Goal: Book appointment/travel/reservation

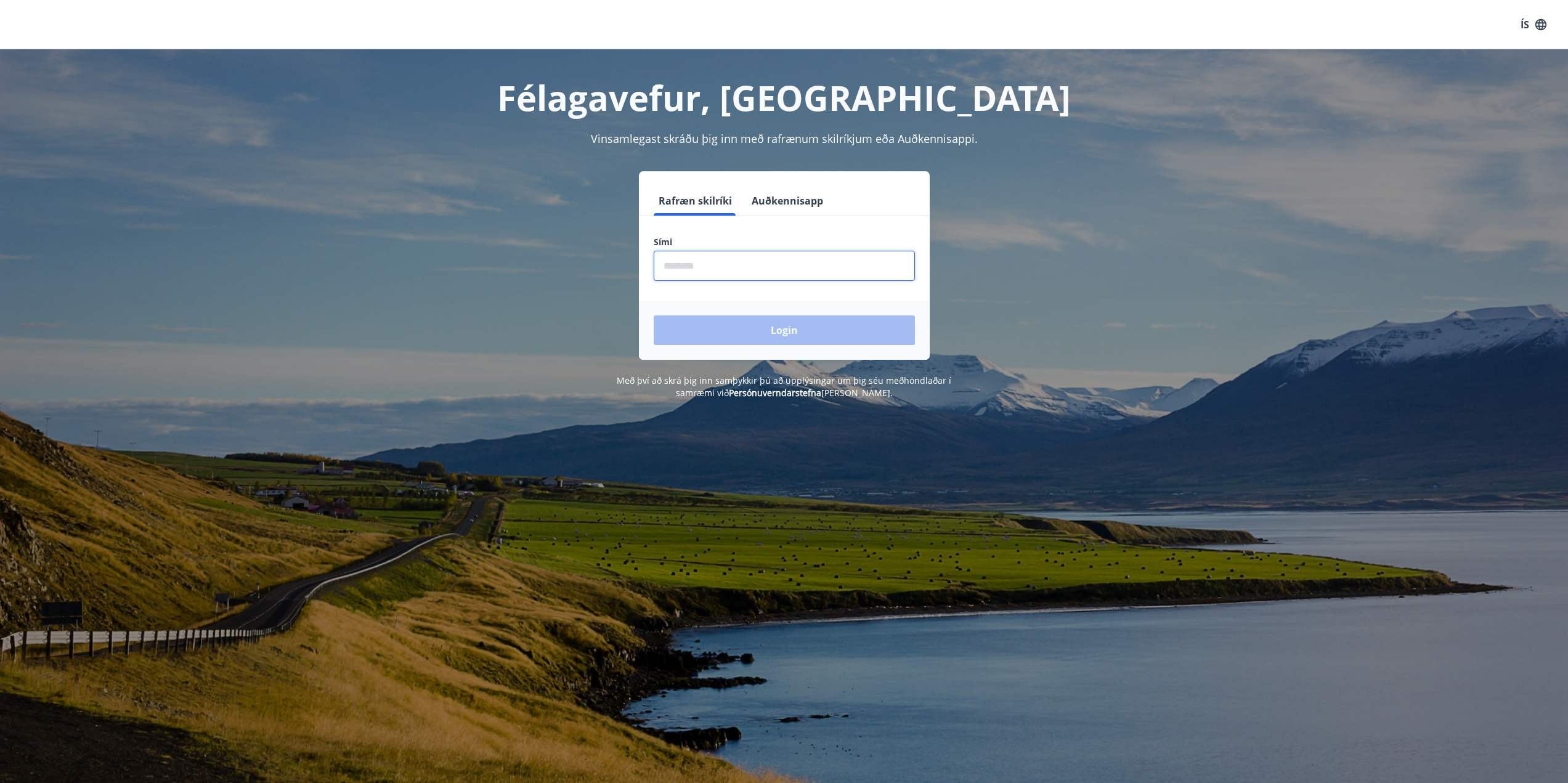
click at [828, 268] on input "phone" at bounding box center [784, 266] width 261 height 30
type input "********"
click at [653, 316] on button "Login" at bounding box center [784, 330] width 261 height 29
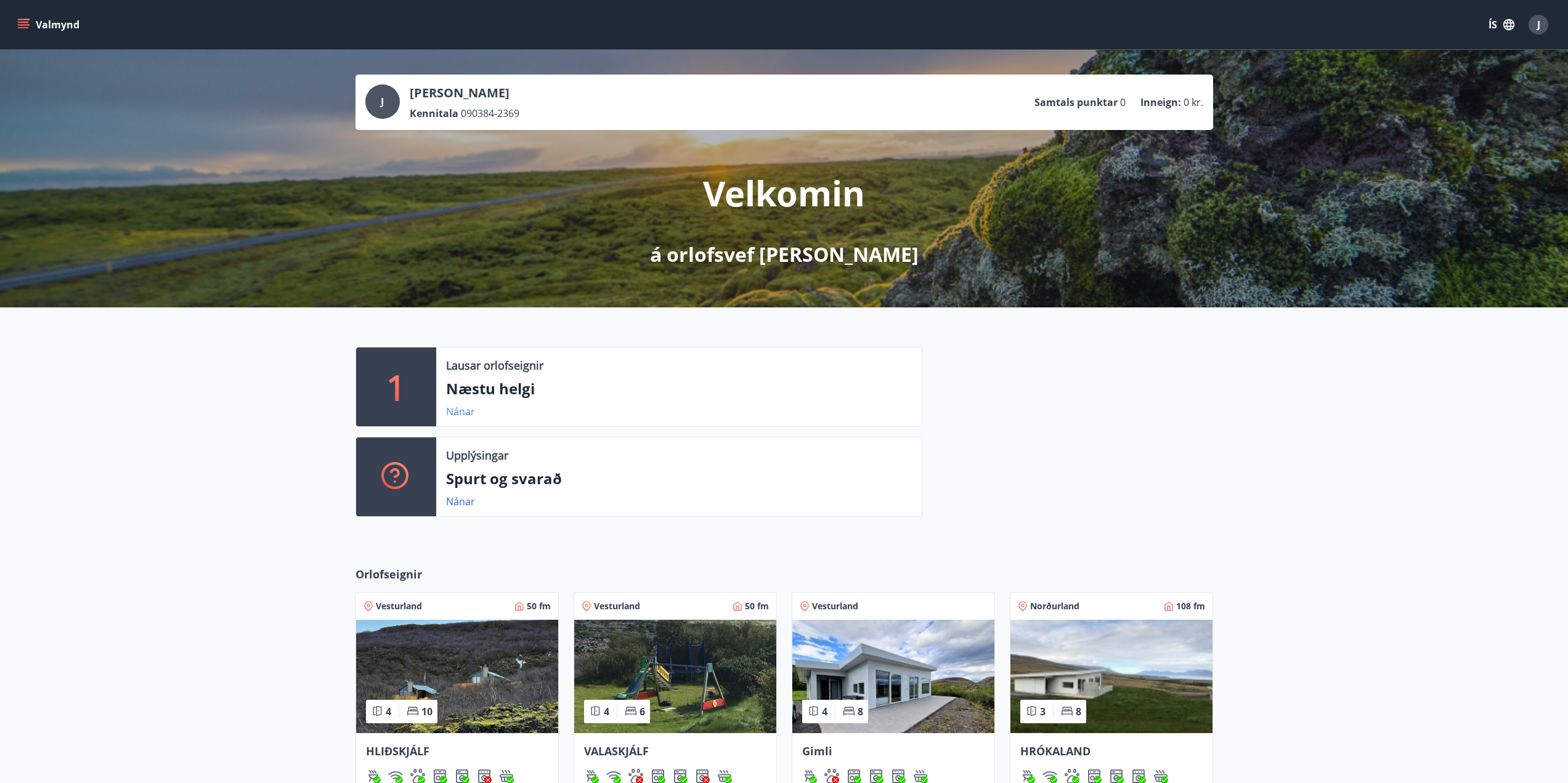
click at [451, 411] on link "Nánar" at bounding box center [460, 411] width 29 height 13
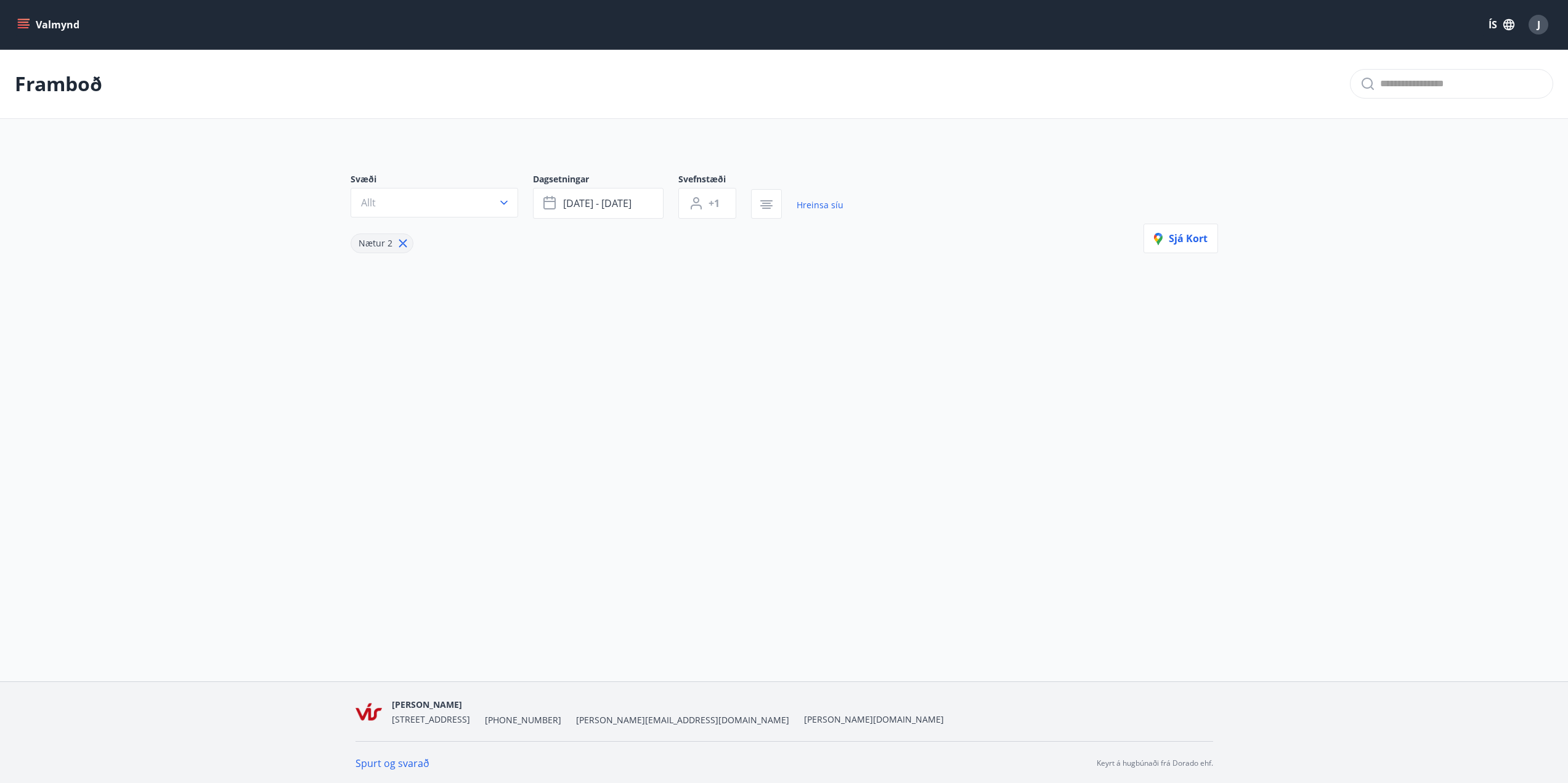
type input "*"
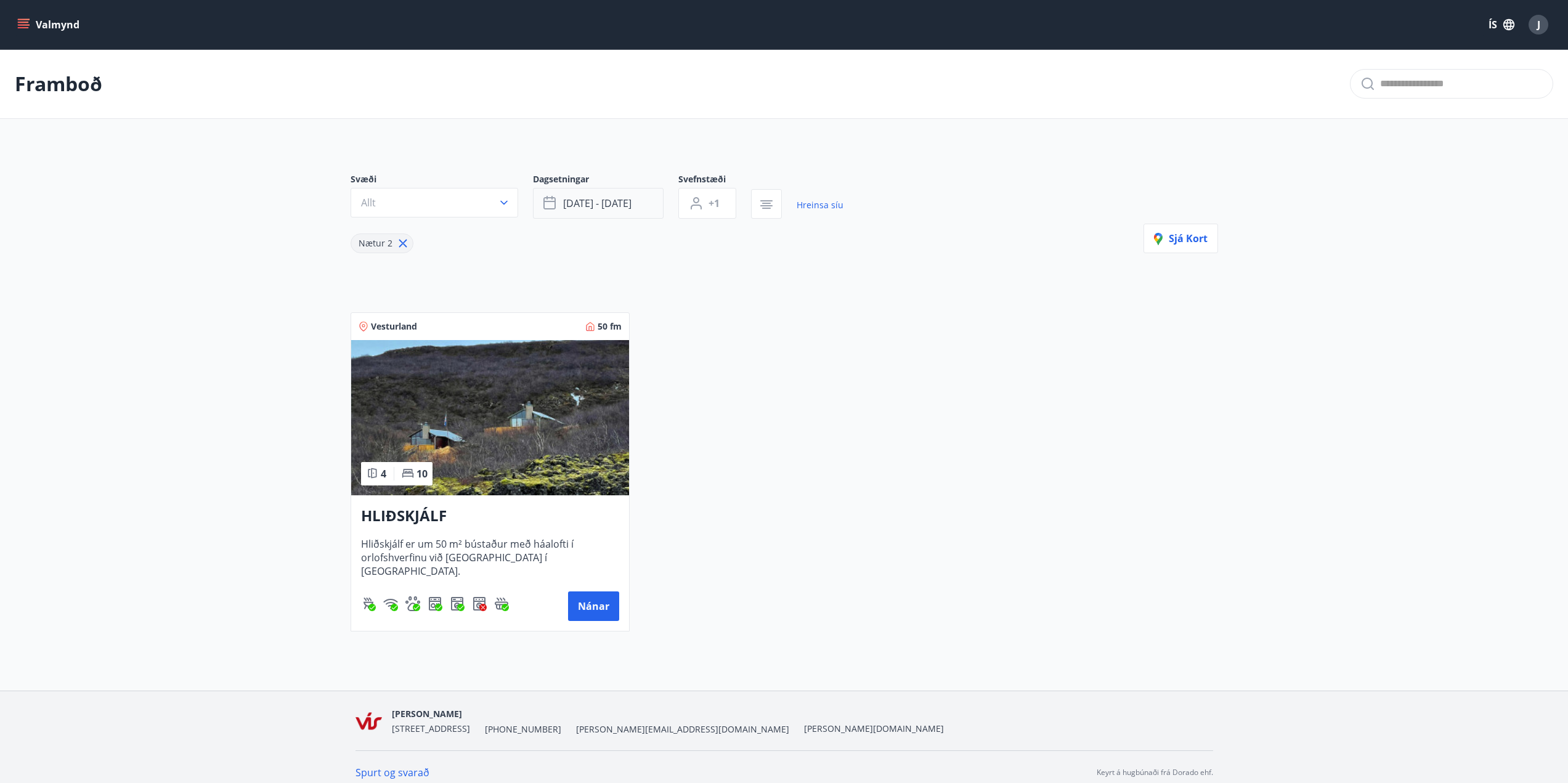
click at [631, 202] on span "[DATE] - [DATE]" at bounding box center [597, 203] width 68 height 13
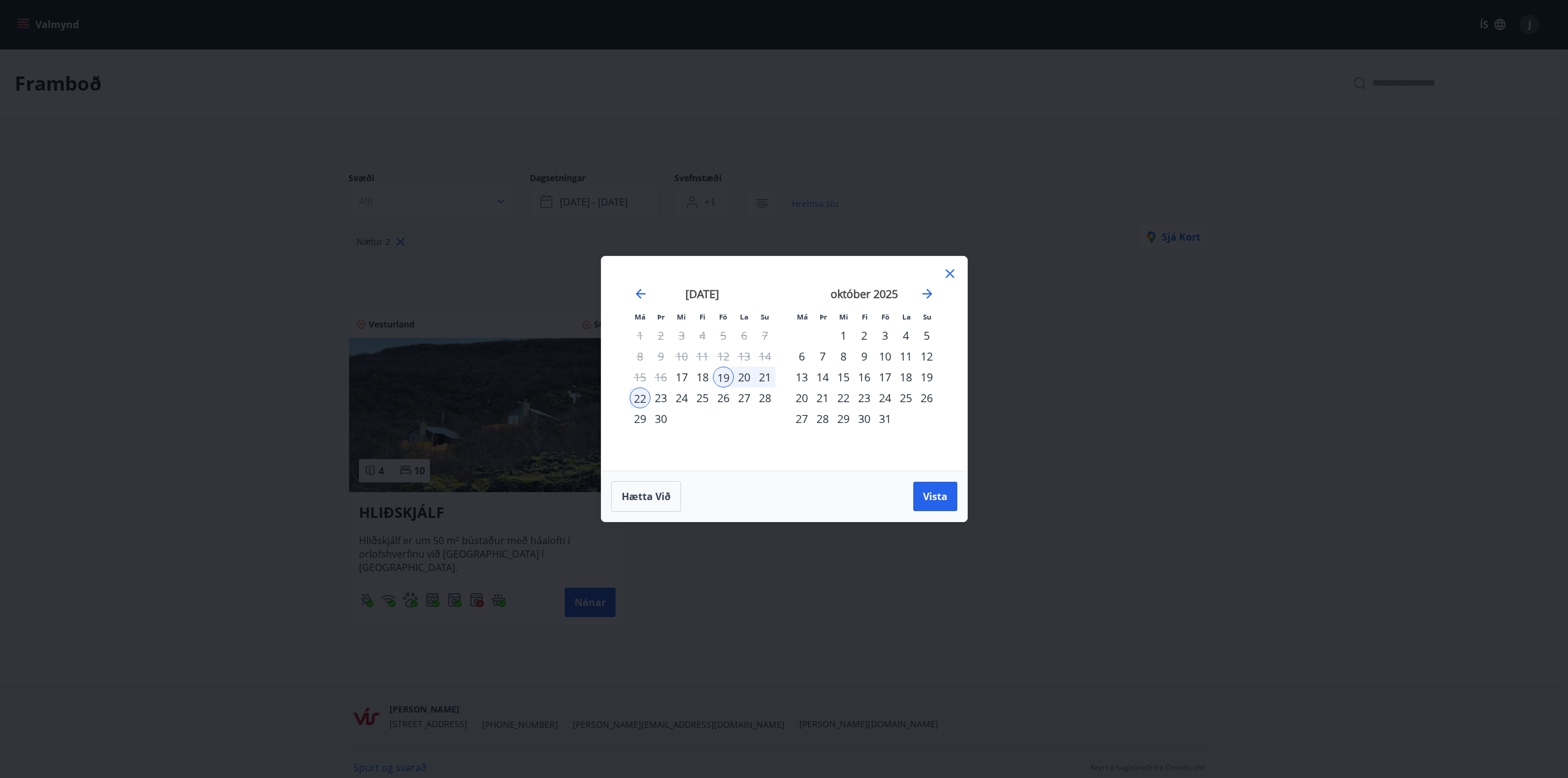
click at [1101, 359] on div "Má Þr Mi Fi Fö La Su Má Þr Mi Fi Fö La Su ágúst 2025 1 2 3 4 5 6 7 8 9 10 11 12…" at bounding box center [784, 389] width 1568 height 778
drag, startPoint x: 953, startPoint y: 275, endPoint x: 935, endPoint y: 265, distance: 20.6
click at [953, 275] on icon at bounding box center [950, 274] width 15 height 15
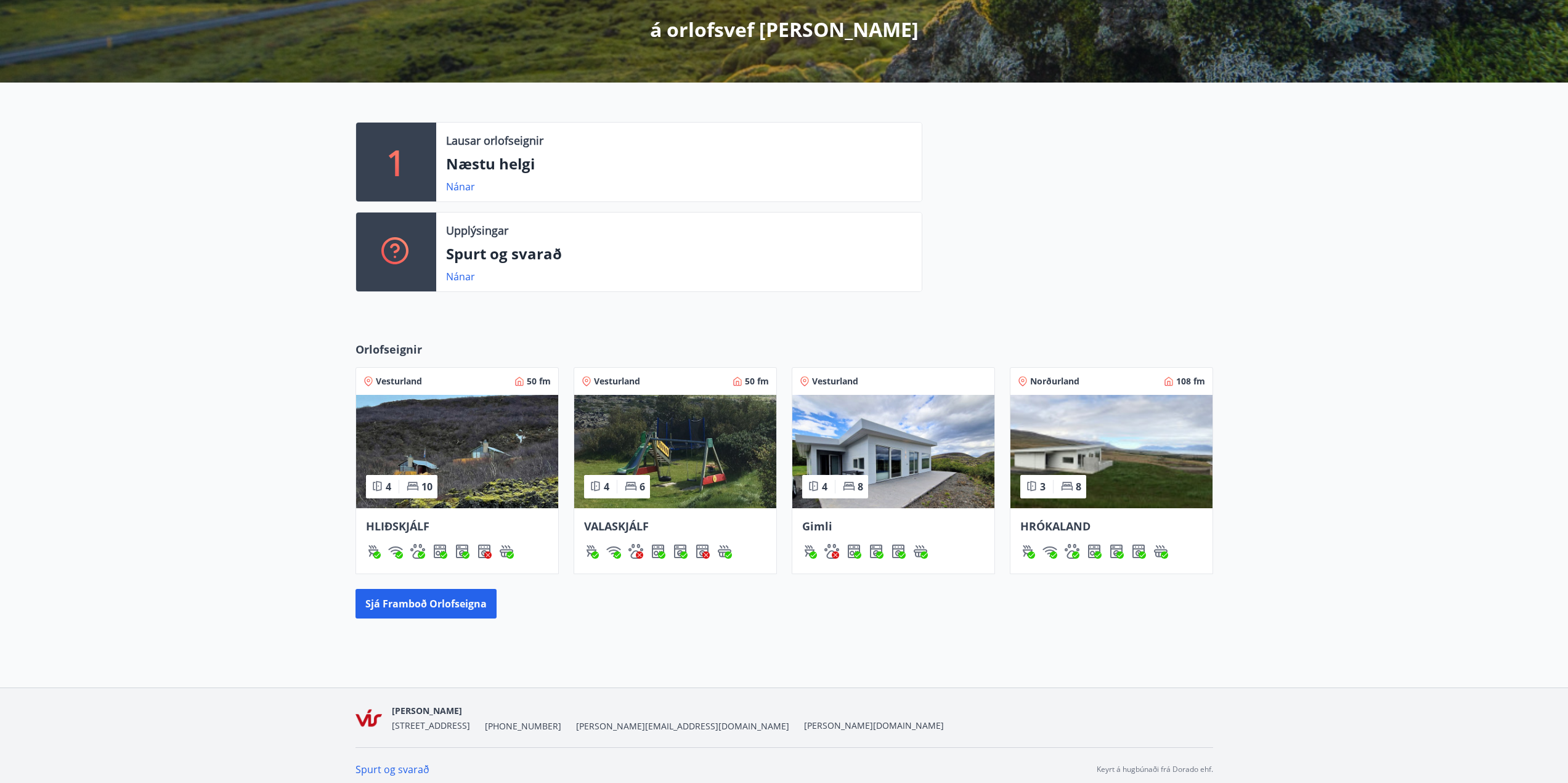
scroll to position [233, 0]
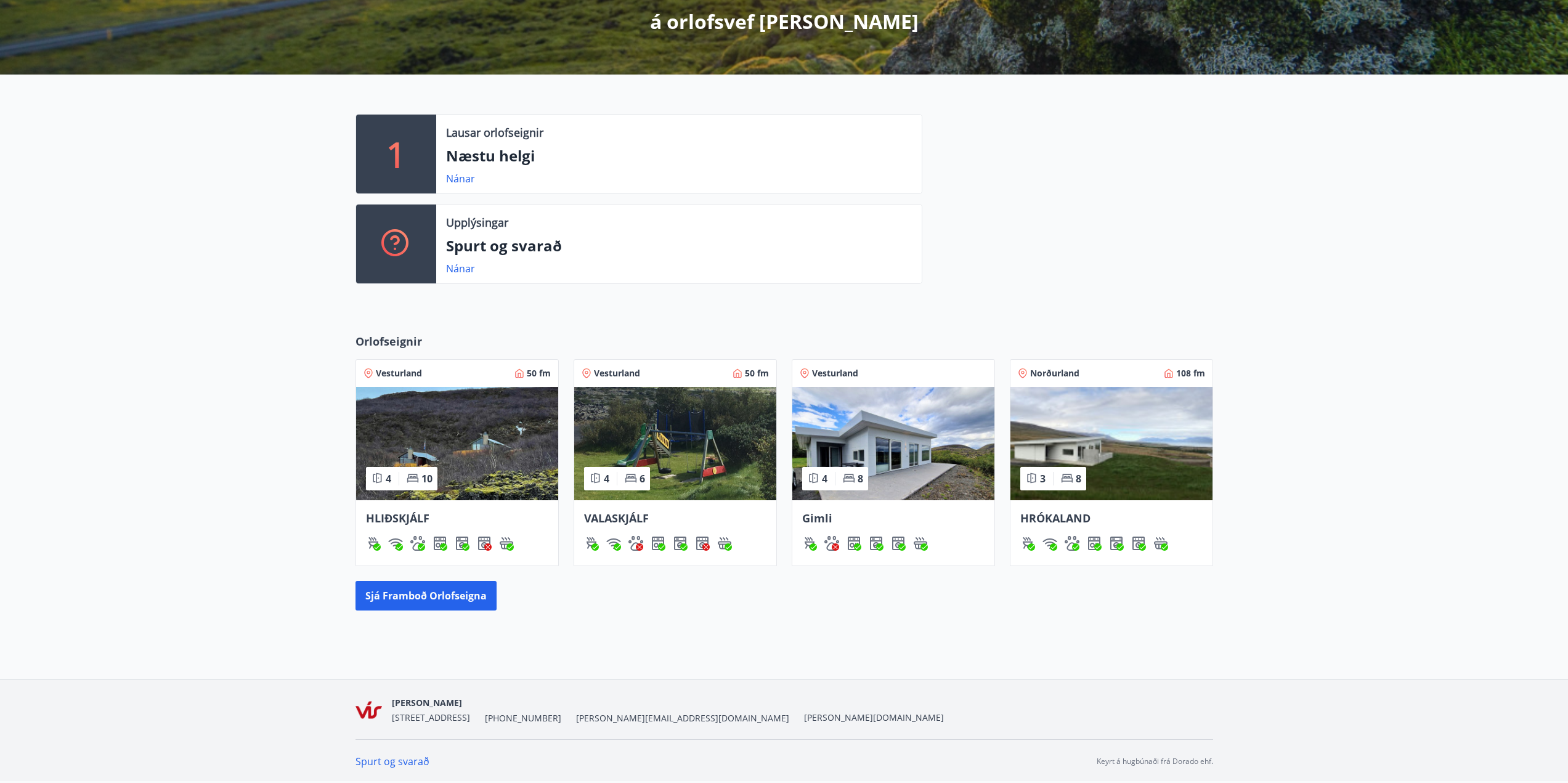
click at [922, 507] on div "Gimli" at bounding box center [892, 532] width 202 height 65
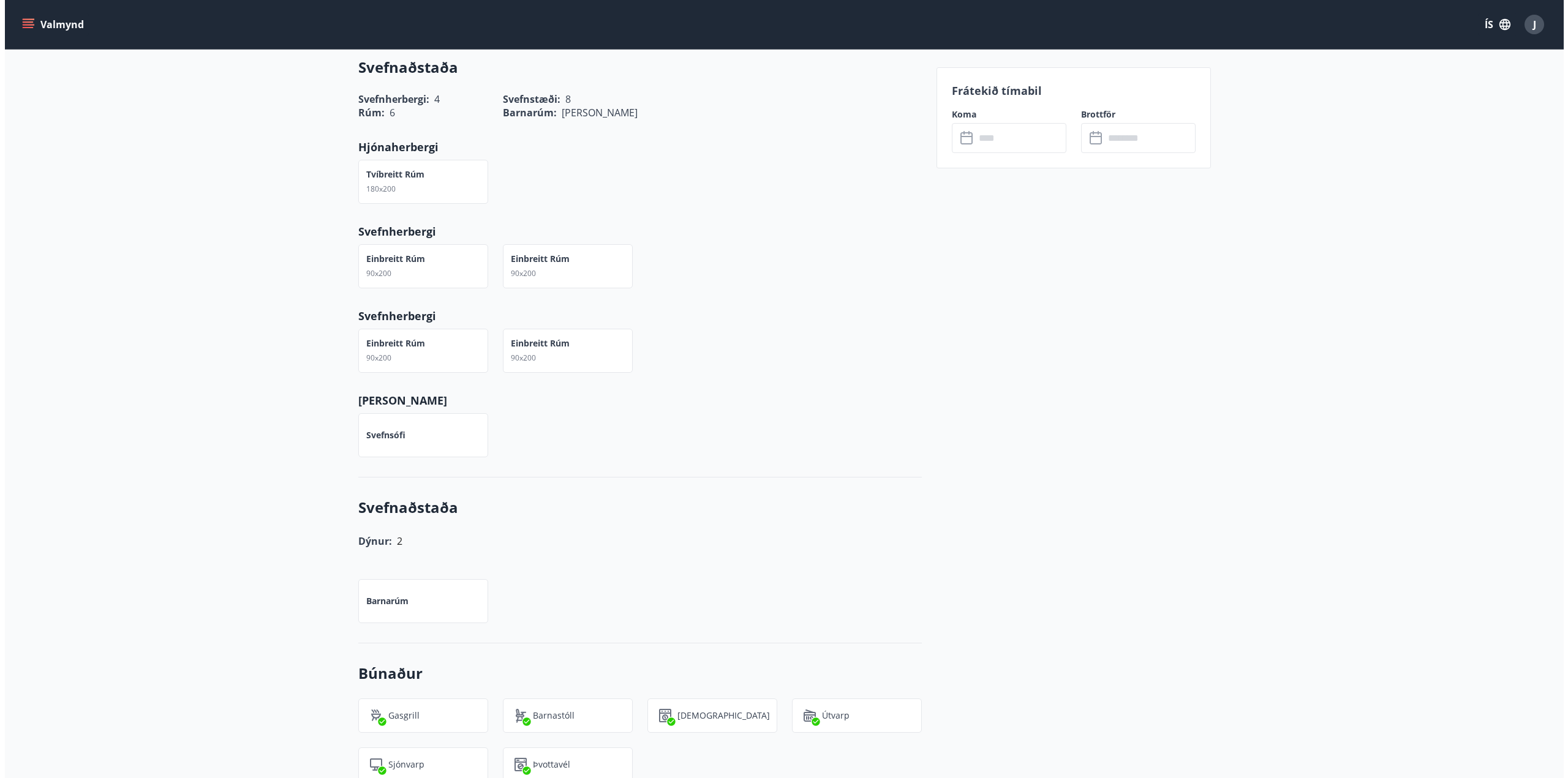
scroll to position [492, 0]
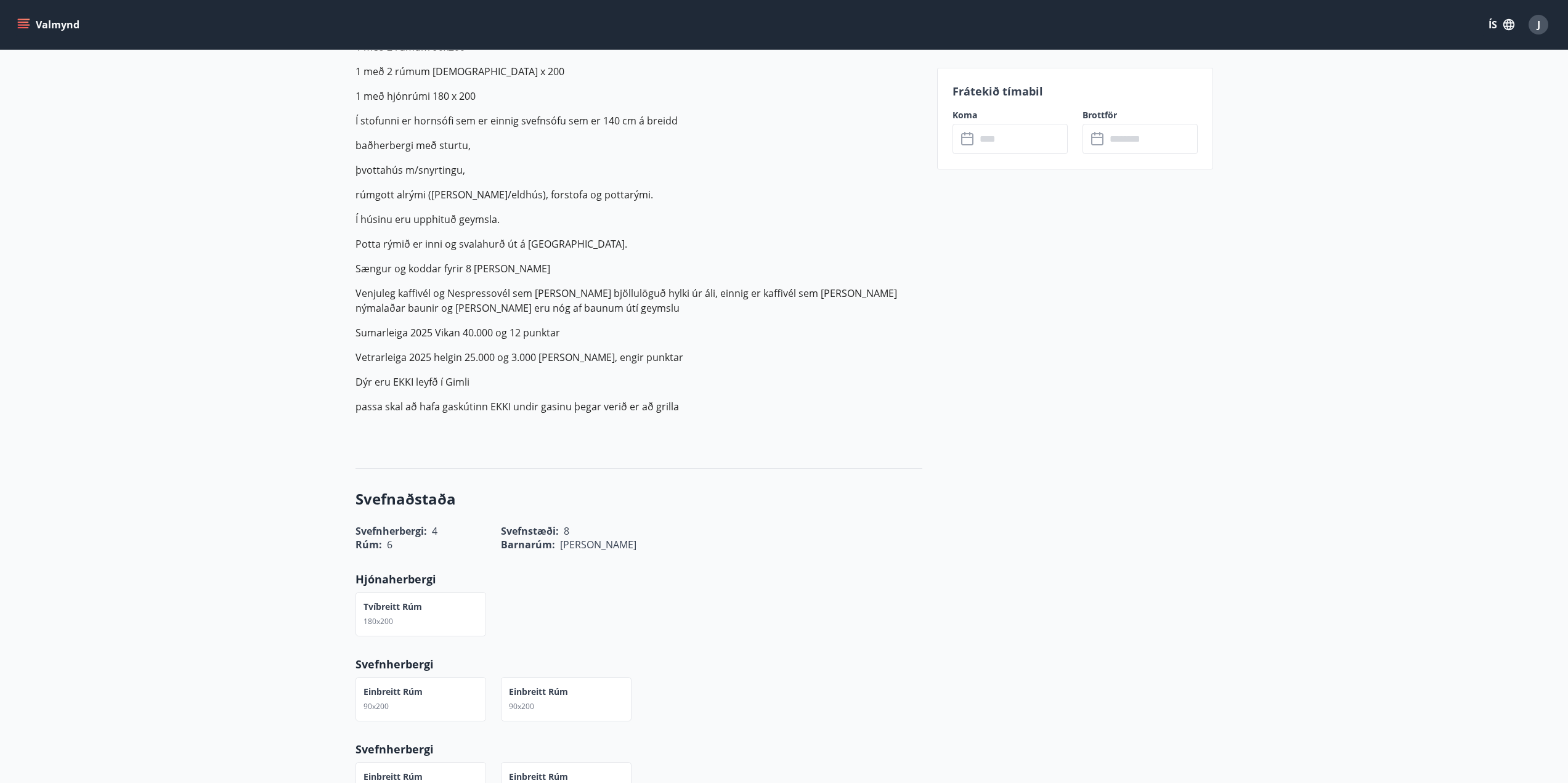
click at [1004, 142] on input "text" at bounding box center [1021, 139] width 92 height 30
